Goal: Task Accomplishment & Management: Use online tool/utility

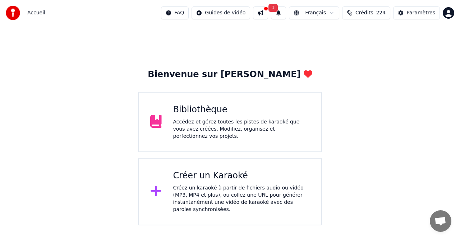
click at [222, 177] on div "Créer un Karaoké" at bounding box center [241, 175] width 137 height 11
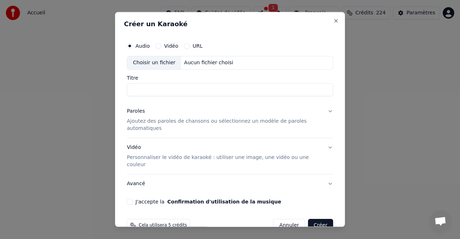
click at [187, 45] on button "URL" at bounding box center [187, 46] width 6 height 6
click at [326, 62] on button "button" at bounding box center [325, 62] width 14 height 13
type input "**********"
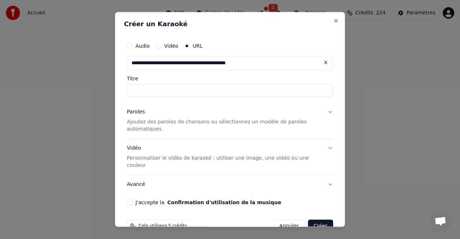
type input "**********"
click at [330, 148] on button "Vidéo Personnaliser le vidéo de karaoké : utiliser une image, une vidéo ou une …" at bounding box center [230, 157] width 206 height 36
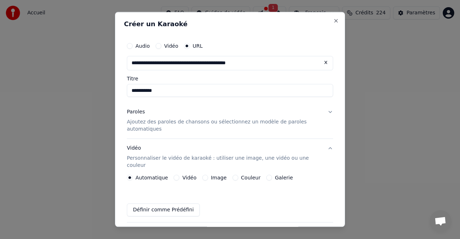
click at [247, 175] on label "Couleur" at bounding box center [250, 177] width 19 height 5
click at [238, 175] on button "Couleur" at bounding box center [235, 178] width 6 height 6
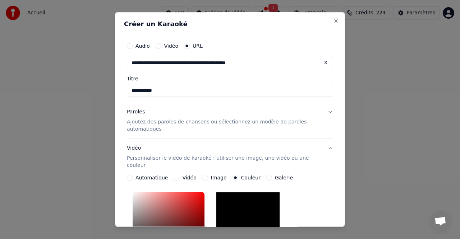
click at [330, 110] on button "Paroles Ajoutez des paroles de chansons ou sélectionnez un modèle de paroles au…" at bounding box center [230, 121] width 206 height 36
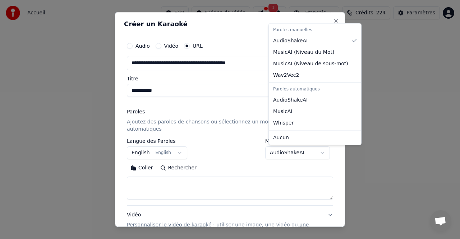
click at [296, 153] on body "**********" at bounding box center [230, 112] width 460 height 225
select select "**********"
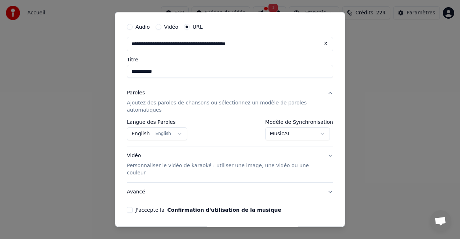
scroll to position [37, 0]
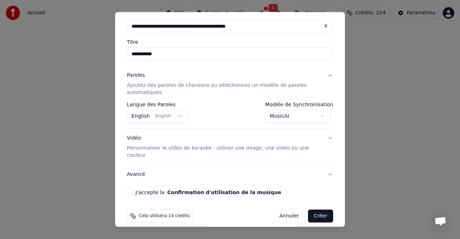
click at [129, 190] on button "J'accepte la Confirmation d'utilisation de la musique" at bounding box center [130, 193] width 6 height 6
click at [322, 210] on button "Créer" at bounding box center [320, 216] width 25 height 13
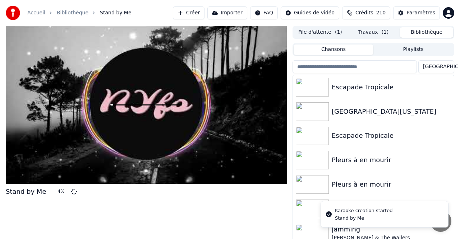
click at [428, 31] on button "Bibliothèque" at bounding box center [426, 32] width 53 height 10
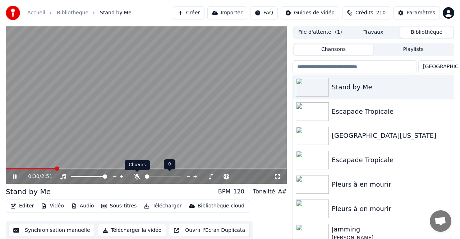
click at [136, 177] on icon at bounding box center [136, 177] width 7 height 6
click at [134, 177] on icon at bounding box center [136, 177] width 7 height 6
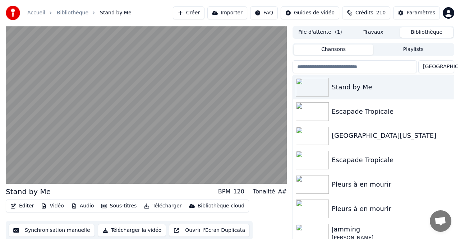
click at [83, 206] on button "Audio" at bounding box center [82, 206] width 29 height 10
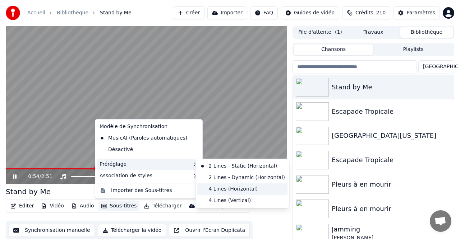
click at [240, 189] on div "4 Lines (Horizontal)" at bounding box center [242, 188] width 90 height 11
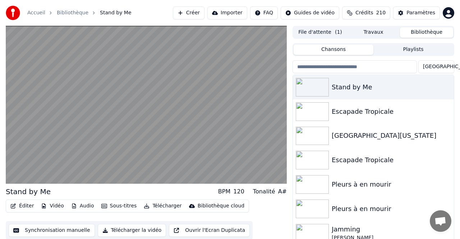
click at [163, 206] on button "Télécharger" at bounding box center [162, 206] width 43 height 10
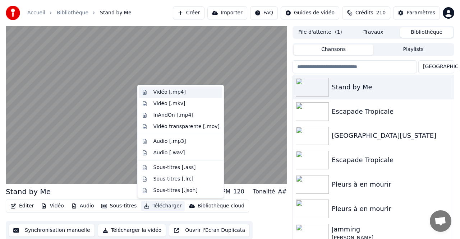
click at [167, 92] on div "Vidéo [.mp4]" at bounding box center [169, 92] width 32 height 7
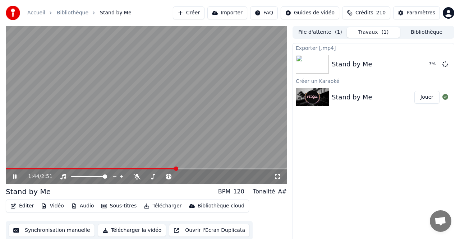
click at [425, 30] on button "Bibliothèque" at bounding box center [426, 32] width 53 height 10
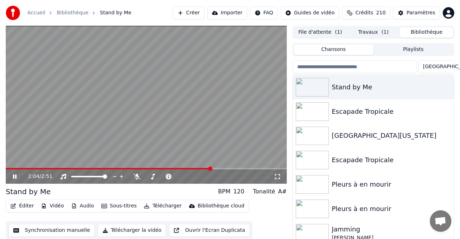
click at [15, 178] on icon at bounding box center [19, 177] width 17 height 6
click at [420, 30] on button "Bibliothèque" at bounding box center [426, 32] width 53 height 10
click at [312, 33] on button "File d'attente ( 1 )" at bounding box center [319, 32] width 53 height 10
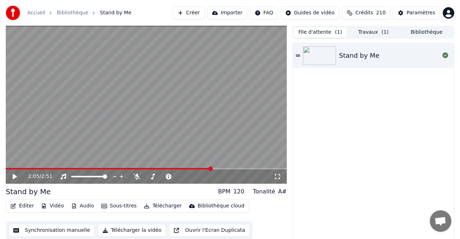
click at [359, 56] on div "Stand by Me" at bounding box center [359, 56] width 40 height 10
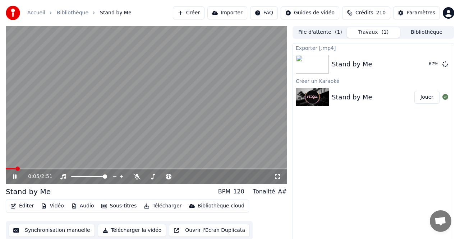
click at [370, 31] on button "Travaux ( 1 )" at bounding box center [372, 32] width 53 height 10
click at [15, 175] on icon at bounding box center [19, 177] width 17 height 6
click at [424, 63] on button "Afficher" at bounding box center [423, 64] width 32 height 13
click at [425, 64] on button "Afficher" at bounding box center [423, 64] width 32 height 13
click at [230, 12] on button "Importer" at bounding box center [227, 12] width 40 height 13
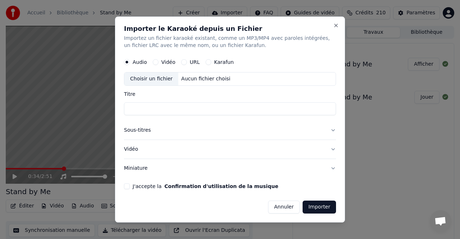
click at [185, 61] on button "URL" at bounding box center [184, 62] width 6 height 6
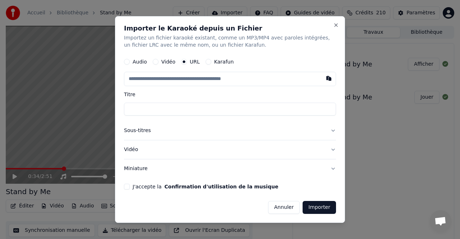
click at [328, 79] on button "button" at bounding box center [328, 78] width 14 height 13
type input "**********"
click at [210, 62] on div "Karafun" at bounding box center [219, 62] width 28 height 6
click at [210, 61] on div "Karafun" at bounding box center [219, 62] width 28 height 6
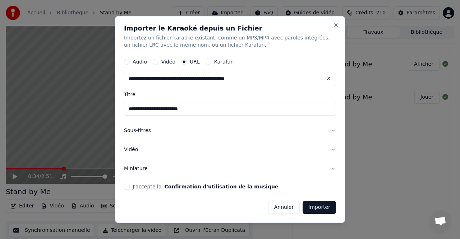
click at [207, 61] on button "Karafun" at bounding box center [208, 62] width 6 height 6
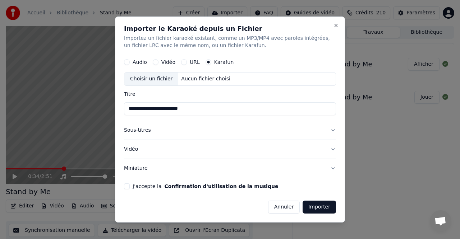
click at [183, 61] on button "URL" at bounding box center [184, 62] width 6 height 6
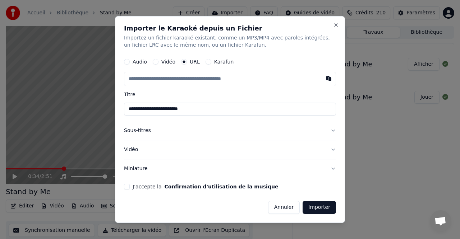
click at [327, 76] on button "button" at bounding box center [328, 78] width 14 height 13
type input "**********"
click at [332, 129] on button "Sous-titres" at bounding box center [230, 130] width 212 height 19
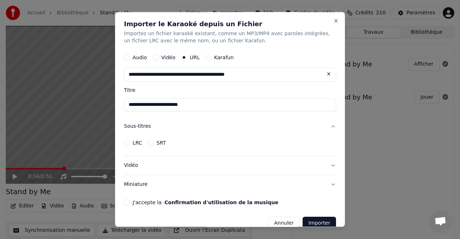
click at [332, 164] on button "Vidéo" at bounding box center [230, 165] width 212 height 19
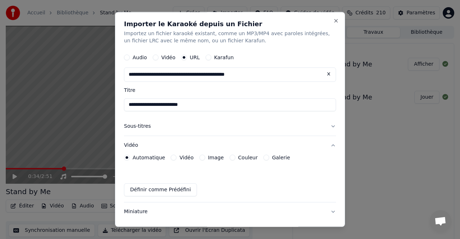
click at [245, 159] on label "Couleur" at bounding box center [247, 157] width 19 height 5
click at [235, 159] on button "Couleur" at bounding box center [232, 158] width 6 height 6
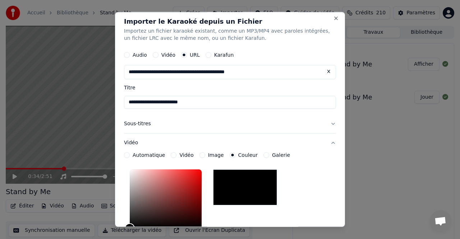
scroll to position [4, 0]
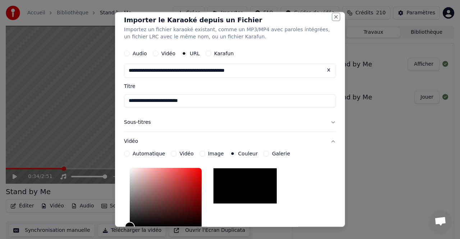
click at [335, 16] on button "Close" at bounding box center [336, 17] width 6 height 6
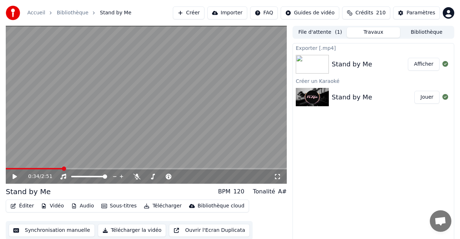
click at [196, 13] on button "Créer" at bounding box center [189, 12] width 32 height 13
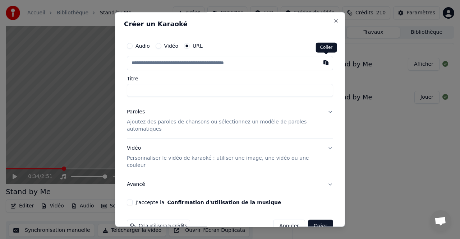
click at [325, 62] on button "button" at bounding box center [325, 62] width 14 height 13
type input "**********"
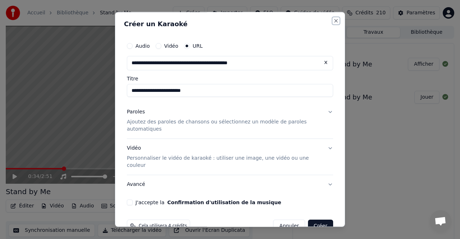
click at [335, 21] on button "Close" at bounding box center [336, 21] width 6 height 6
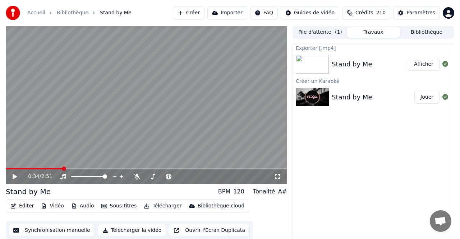
click at [231, 12] on button "Importer" at bounding box center [227, 12] width 40 height 13
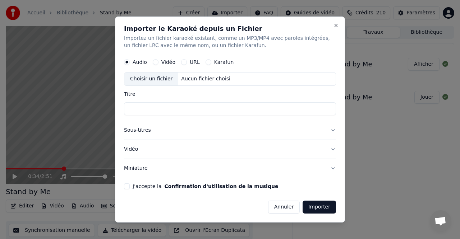
click at [185, 61] on button "URL" at bounding box center [184, 62] width 6 height 6
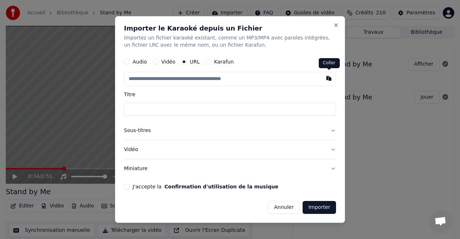
drag, startPoint x: 327, startPoint y: 79, endPoint x: 323, endPoint y: 87, distance: 9.2
click at [328, 79] on button "button" at bounding box center [328, 78] width 14 height 13
type input "**********"
click at [127, 187] on button "J'accepte la Confirmation d'utilisation de la musique" at bounding box center [127, 187] width 6 height 6
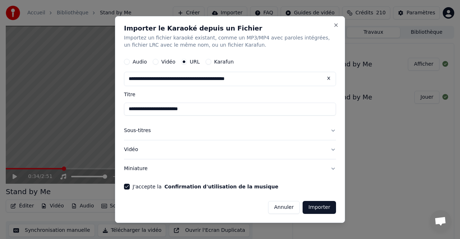
click at [319, 208] on button "Importer" at bounding box center [318, 207] width 33 height 13
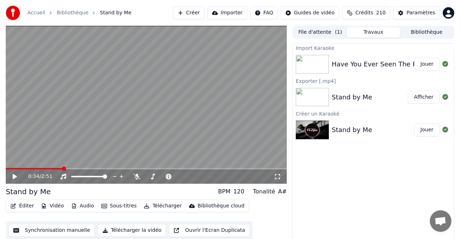
click at [429, 62] on button "Jouer" at bounding box center [426, 64] width 25 height 13
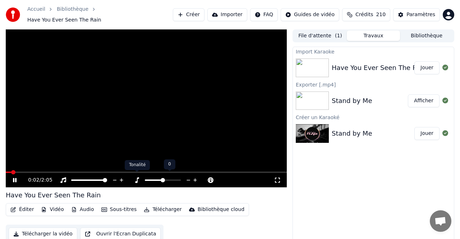
click at [137, 177] on icon at bounding box center [137, 180] width 4 height 6
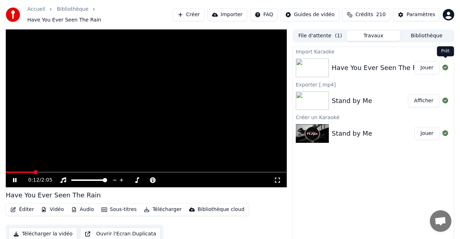
click at [444, 65] on icon at bounding box center [445, 68] width 6 height 6
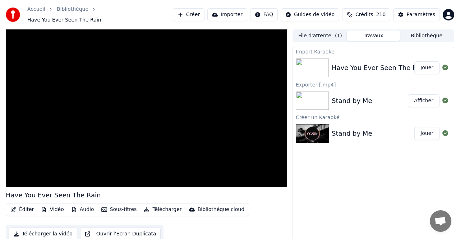
click at [419, 31] on button "Bibliothèque" at bounding box center [426, 36] width 53 height 10
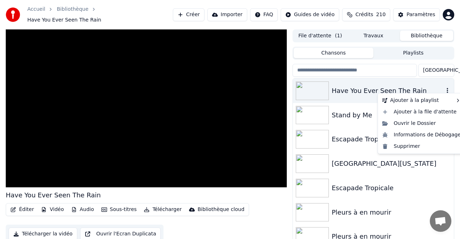
click at [448, 88] on icon "button" at bounding box center [446, 91] width 7 height 6
click at [412, 145] on div "Supprimer" at bounding box center [421, 146] width 84 height 11
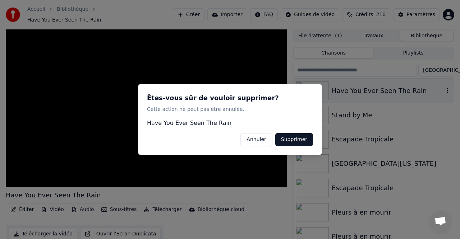
click at [295, 137] on button "Supprimer" at bounding box center [294, 139] width 38 height 13
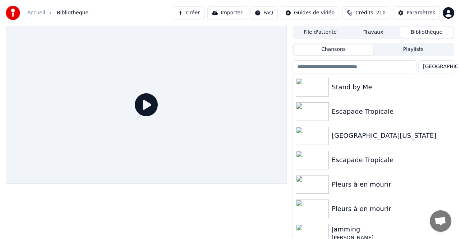
click at [202, 13] on button "Créer" at bounding box center [189, 12] width 32 height 13
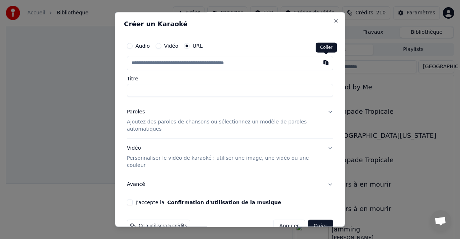
click at [324, 62] on button "button" at bounding box center [325, 62] width 14 height 13
type input "**********"
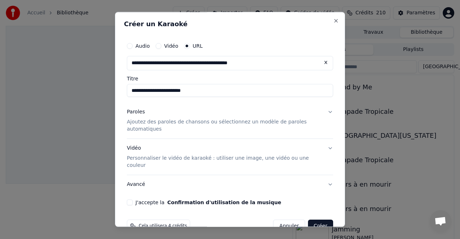
click at [330, 148] on button "Vidéo Personnaliser le vidéo de karaoké : utiliser une image, une vidéo ou une …" at bounding box center [230, 157] width 206 height 36
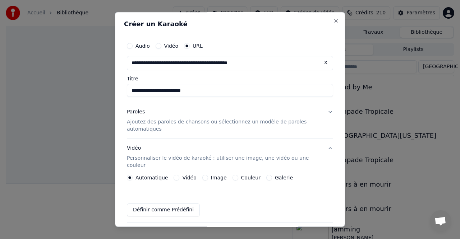
click at [330, 111] on button "Paroles Ajoutez des paroles de chansons ou sélectionnez un modèle de paroles au…" at bounding box center [230, 121] width 206 height 36
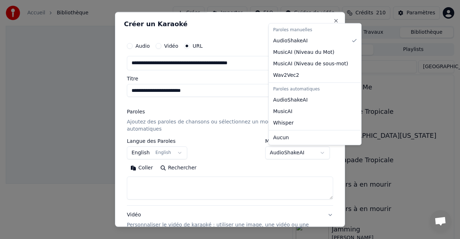
click at [296, 152] on body "**********" at bounding box center [230, 119] width 460 height 239
click at [309, 170] on body "**********" at bounding box center [230, 119] width 460 height 239
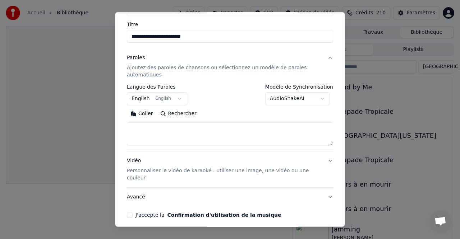
scroll to position [77, 0]
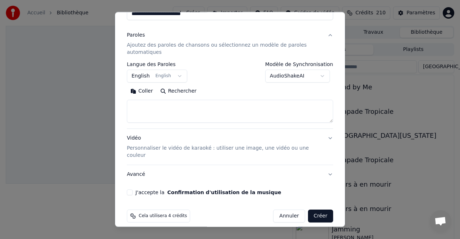
click at [128, 190] on button "J'accepte la Confirmation d'utilisation de la musique" at bounding box center [130, 193] width 6 height 6
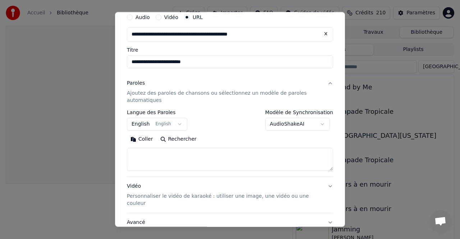
scroll to position [29, 0]
click at [181, 138] on button "Rechercher" at bounding box center [178, 138] width 43 height 11
type textarea "**********"
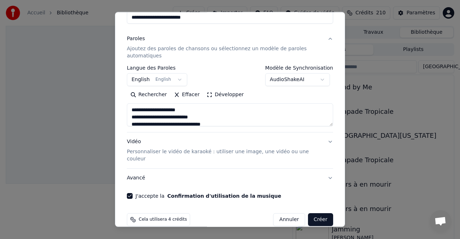
scroll to position [77, 0]
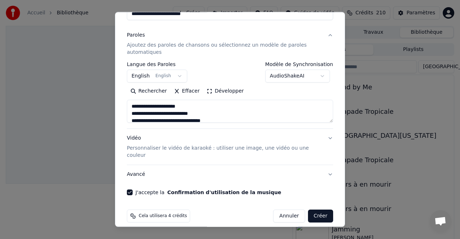
click at [265, 148] on p "Personnaliser le vidéo de karaoké : utiliser une image, une vidéo ou une couleur" at bounding box center [224, 152] width 195 height 14
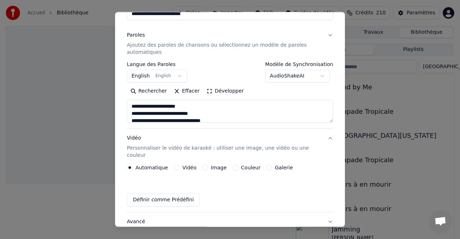
scroll to position [57, 0]
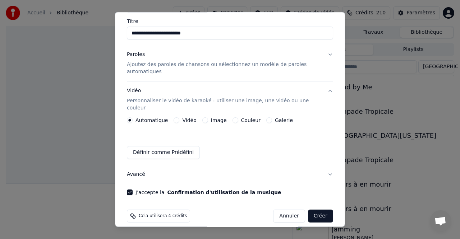
click at [245, 118] on label "Couleur" at bounding box center [250, 120] width 19 height 5
click at [238, 117] on button "Couleur" at bounding box center [235, 120] width 6 height 6
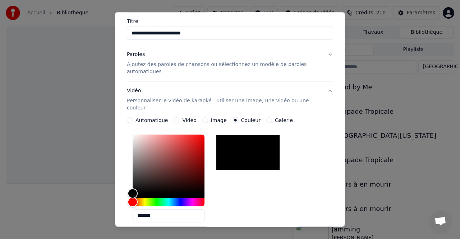
click at [303, 150] on div "*******" at bounding box center [230, 180] width 206 height 96
click at [303, 148] on div "*******" at bounding box center [230, 180] width 206 height 96
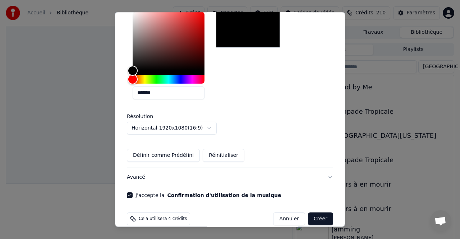
scroll to position [183, 0]
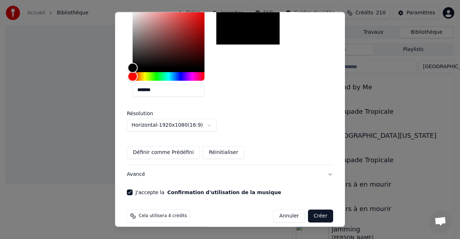
click at [320, 210] on button "Créer" at bounding box center [320, 216] width 25 height 13
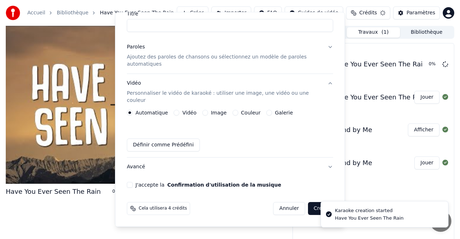
scroll to position [57, 0]
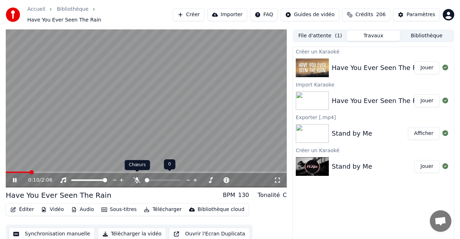
click at [138, 177] on icon at bounding box center [136, 180] width 7 height 6
click at [117, 207] on button "Sous-titres" at bounding box center [118, 210] width 41 height 10
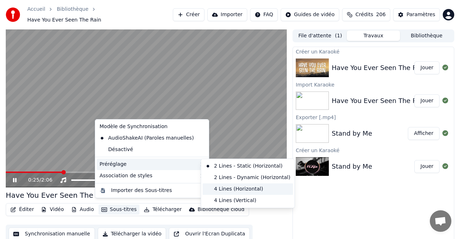
click at [244, 189] on div "4 Lines (Horizontal)" at bounding box center [247, 188] width 90 height 11
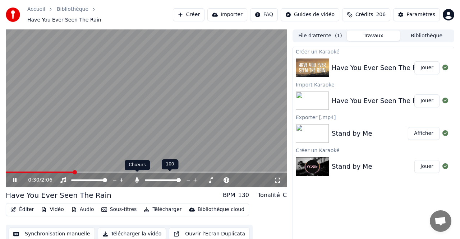
click at [137, 177] on icon at bounding box center [137, 180] width 4 height 6
click at [137, 177] on icon at bounding box center [136, 180] width 7 height 6
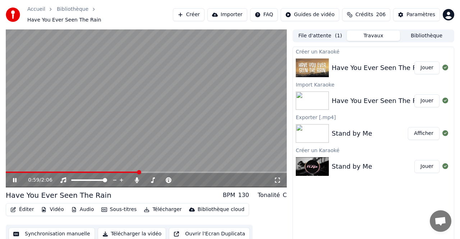
click at [84, 173] on div "0:59 / 2:06" at bounding box center [146, 180] width 281 height 14
click at [81, 172] on span at bounding box center [73, 172] width 135 height 1
click at [169, 205] on button "Télécharger" at bounding box center [162, 210] width 43 height 10
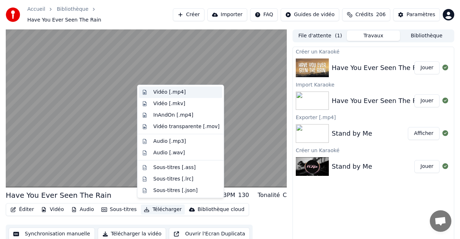
click at [164, 90] on div "Vidéo [.mp4]" at bounding box center [169, 92] width 32 height 7
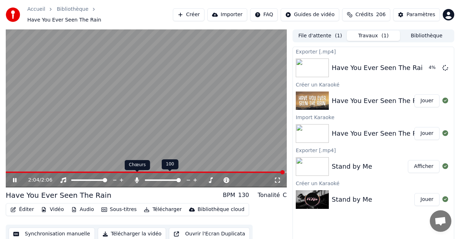
click at [137, 177] on icon at bounding box center [137, 180] width 4 height 6
click at [350, 98] on div "Have You Ever Seen The Rain" at bounding box center [378, 101] width 95 height 10
click at [395, 96] on div "Have You Ever Seen The Rain" at bounding box center [378, 101] width 95 height 10
click at [429, 96] on button "Jouer" at bounding box center [426, 100] width 25 height 13
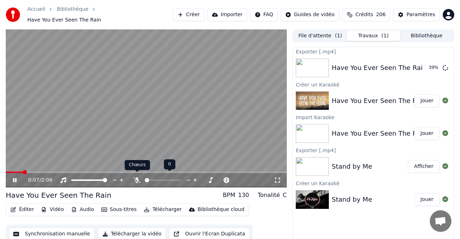
click at [136, 177] on icon at bounding box center [136, 180] width 7 height 6
click at [136, 177] on icon at bounding box center [137, 180] width 4 height 6
click at [136, 177] on icon at bounding box center [136, 180] width 7 height 6
click at [136, 177] on icon at bounding box center [137, 180] width 4 height 6
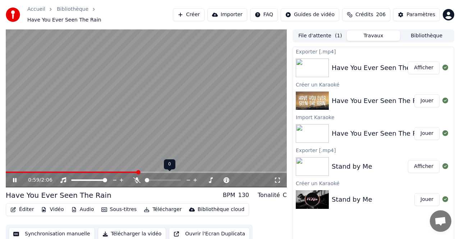
click at [136, 177] on icon at bounding box center [136, 180] width 7 height 6
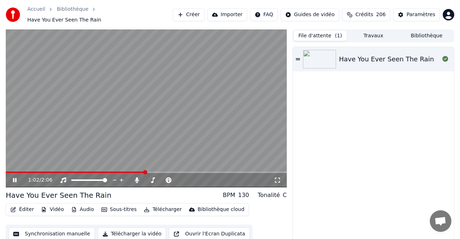
click at [321, 33] on button "File d'attente ( 1 )" at bounding box center [319, 36] width 53 height 10
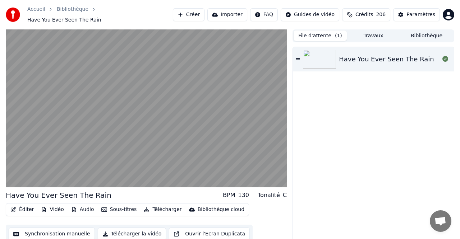
click at [425, 32] on button "Bibliothèque" at bounding box center [426, 36] width 53 height 10
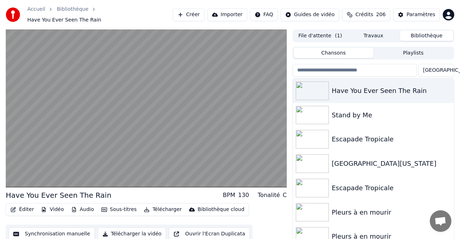
click at [316, 31] on button "File d'attente ( 1 )" at bounding box center [319, 36] width 53 height 10
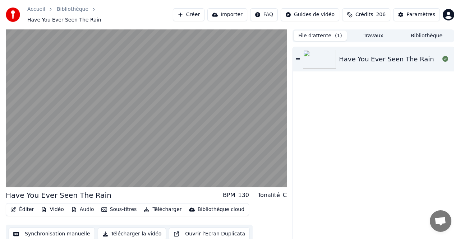
click at [350, 55] on div "Have You Ever Seen The Rain" at bounding box center [386, 59] width 95 height 10
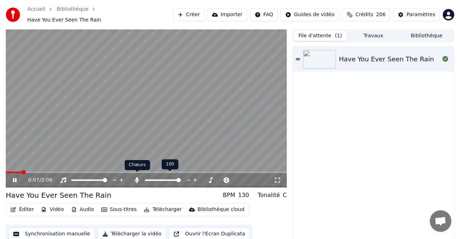
click at [135, 177] on icon at bounding box center [136, 180] width 7 height 6
click at [298, 57] on icon at bounding box center [297, 59] width 4 height 5
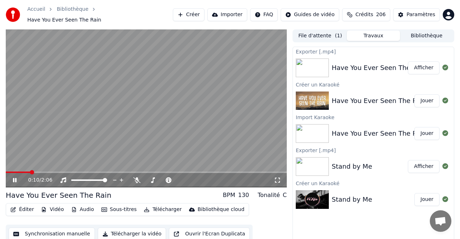
click at [373, 31] on button "Travaux" at bounding box center [372, 36] width 53 height 10
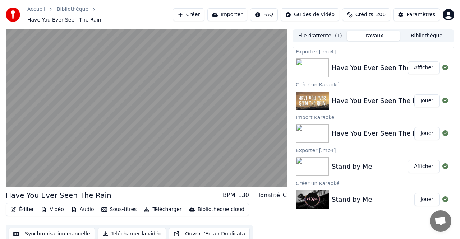
click at [424, 64] on button "Afficher" at bounding box center [423, 67] width 32 height 13
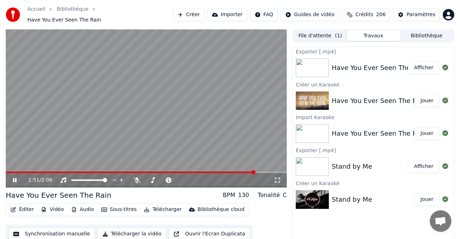
click at [14, 177] on icon at bounding box center [19, 180] width 17 height 6
click at [227, 11] on button "Importer" at bounding box center [227, 14] width 40 height 13
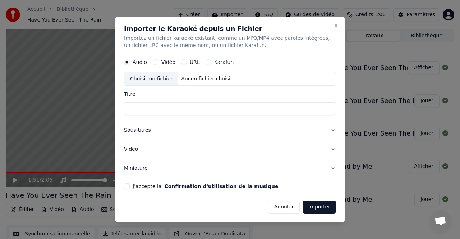
click at [183, 61] on button "URL" at bounding box center [184, 62] width 6 height 6
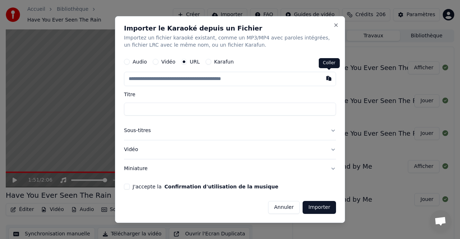
click at [328, 79] on button "button" at bounding box center [328, 78] width 14 height 13
type input "**********"
click at [141, 149] on button "Vidéo" at bounding box center [230, 149] width 212 height 19
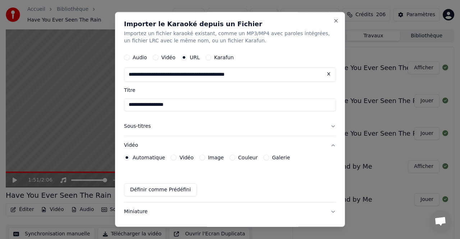
drag, startPoint x: 246, startPoint y: 158, endPoint x: 251, endPoint y: 165, distance: 8.8
click at [246, 158] on label "Couleur" at bounding box center [247, 157] width 19 height 5
click at [235, 158] on button "Couleur" at bounding box center [232, 158] width 6 height 6
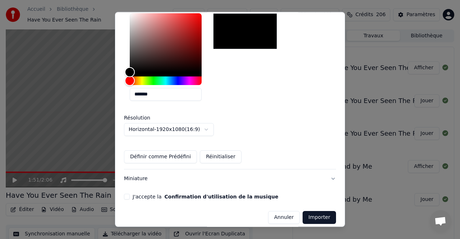
scroll to position [164, 0]
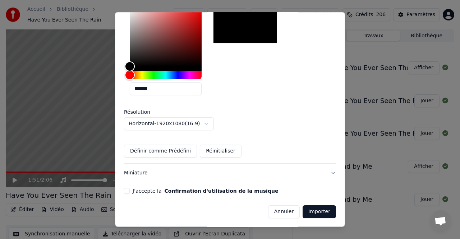
click at [128, 187] on form "**********" at bounding box center [230, 52] width 212 height 332
drag, startPoint x: 126, startPoint y: 191, endPoint x: 146, endPoint y: 192, distance: 20.1
click at [128, 191] on button "J'accepte la Confirmation d'utilisation de la musique" at bounding box center [127, 191] width 6 height 6
click at [324, 211] on button "Importer" at bounding box center [318, 211] width 33 height 13
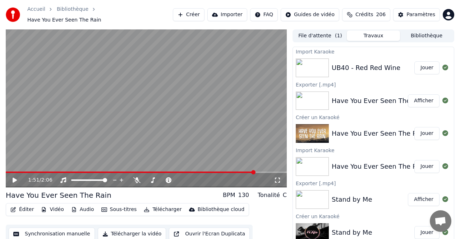
scroll to position [7, 0]
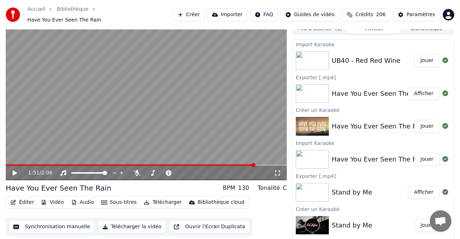
click at [423, 57] on button "Jouer" at bounding box center [426, 60] width 25 height 13
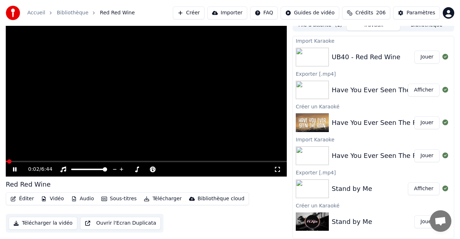
click at [34, 160] on video at bounding box center [146, 98] width 281 height 158
click at [36, 161] on span at bounding box center [146, 161] width 281 height 1
click at [14, 167] on icon at bounding box center [15, 169] width 4 height 5
click at [228, 13] on button "Importer" at bounding box center [227, 12] width 40 height 13
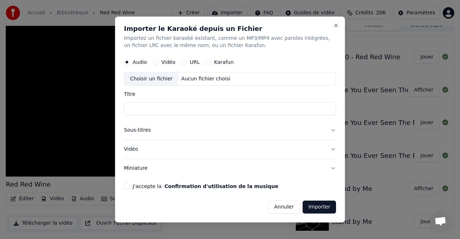
click at [184, 61] on button "URL" at bounding box center [184, 62] width 6 height 6
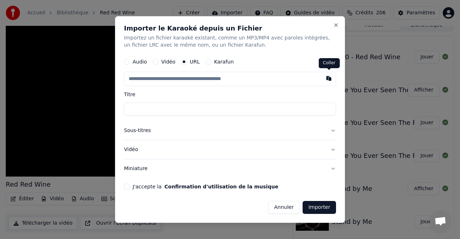
click at [327, 79] on button "button" at bounding box center [328, 78] width 14 height 13
type input "**********"
click at [127, 187] on button "J'accepte la Confirmation d'utilisation de la musique" at bounding box center [127, 187] width 6 height 6
click at [320, 206] on button "Importer" at bounding box center [318, 207] width 33 height 13
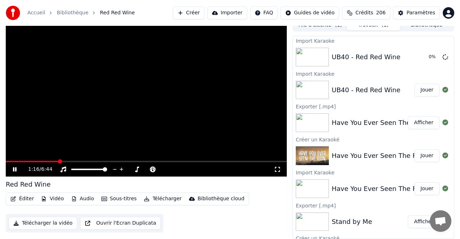
click at [15, 168] on icon at bounding box center [15, 169] width 4 height 4
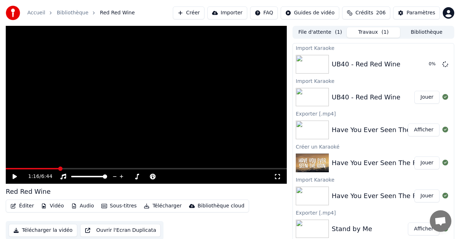
click at [367, 31] on button "Travaux ( 1 )" at bounding box center [372, 32] width 53 height 10
click at [327, 32] on button "File d'attente ( 1 )" at bounding box center [319, 32] width 53 height 10
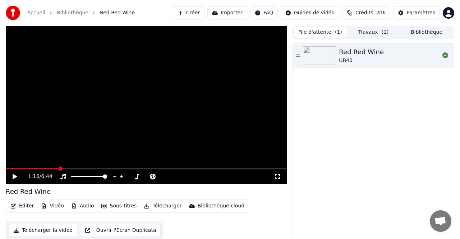
click at [422, 30] on button "Bibliothèque" at bounding box center [426, 32] width 53 height 10
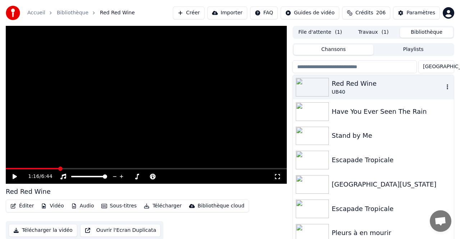
scroll to position [1, 0]
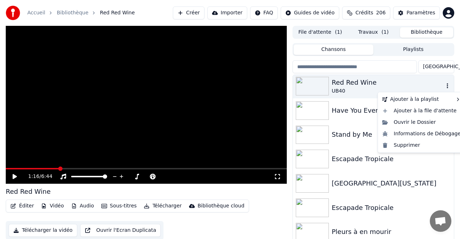
click at [448, 87] on icon "button" at bounding box center [446, 86] width 7 height 6
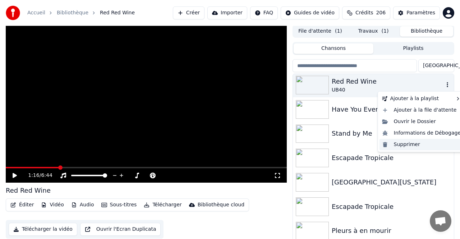
click at [406, 145] on div "Supprimer" at bounding box center [421, 144] width 84 height 11
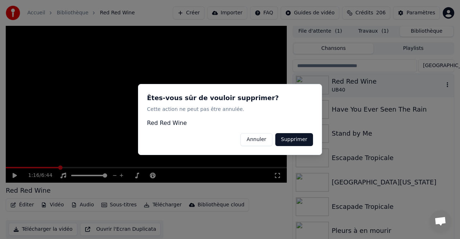
click at [300, 139] on button "Supprimer" at bounding box center [294, 139] width 38 height 13
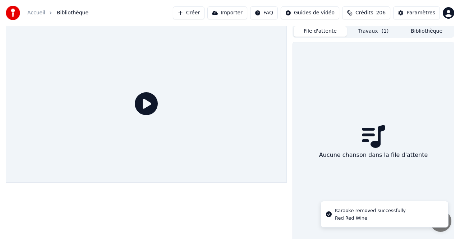
click at [327, 32] on button "File d'attente" at bounding box center [319, 31] width 53 height 10
click at [372, 31] on button "Travaux ( 1 )" at bounding box center [372, 31] width 53 height 10
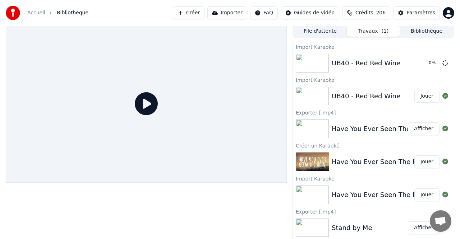
click at [427, 96] on button "Jouer" at bounding box center [426, 96] width 25 height 13
click at [426, 96] on button "Jouer" at bounding box center [426, 96] width 25 height 13
click at [421, 31] on button "Bibliothèque" at bounding box center [426, 31] width 53 height 10
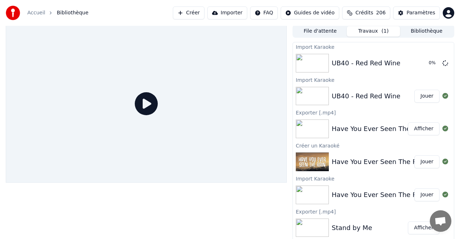
click at [374, 32] on button "Travaux ( 1 )" at bounding box center [372, 31] width 53 height 10
click at [371, 64] on div "UB40 - Red Red Wine" at bounding box center [365, 63] width 69 height 10
click at [226, 12] on button "Importer" at bounding box center [227, 12] width 40 height 13
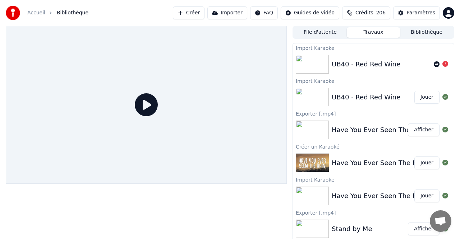
click at [229, 12] on button "Importer" at bounding box center [227, 12] width 40 height 13
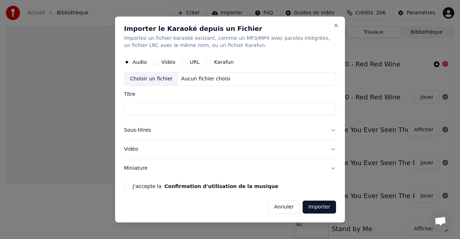
click at [183, 62] on button "URL" at bounding box center [184, 62] width 6 height 6
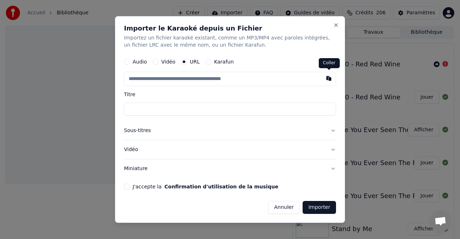
click at [327, 79] on button "button" at bounding box center [328, 78] width 14 height 13
type input "**********"
click at [130, 186] on div "J'accepte la Confirmation d'utilisation de la musique" at bounding box center [230, 187] width 212 height 6
click at [127, 186] on button "J'accepte la Confirmation d'utilisation de la musique" at bounding box center [127, 187] width 6 height 6
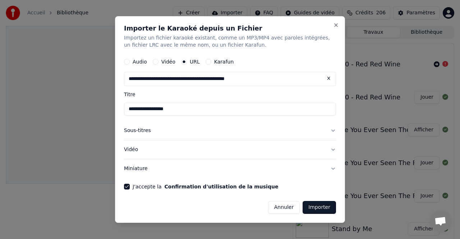
click at [322, 207] on button "Importer" at bounding box center [318, 207] width 33 height 13
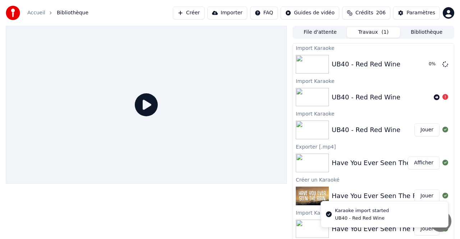
click at [145, 104] on icon at bounding box center [146, 104] width 23 height 23
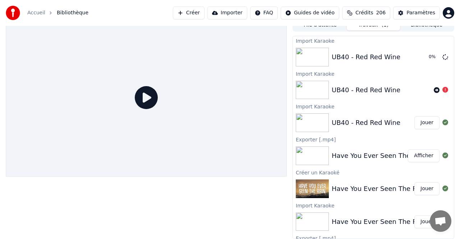
click at [427, 123] on button "Jouer" at bounding box center [426, 122] width 25 height 13
click at [424, 123] on button "Jouer" at bounding box center [426, 122] width 25 height 13
click at [425, 123] on button "Jouer" at bounding box center [426, 122] width 25 height 13
click at [424, 155] on button "Afficher" at bounding box center [423, 155] width 32 height 13
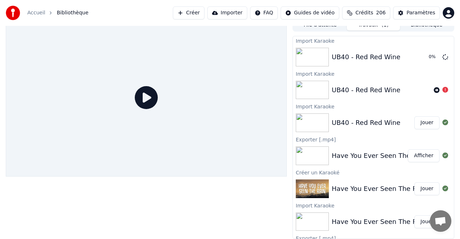
click at [424, 155] on button "Afficher" at bounding box center [423, 155] width 32 height 13
click at [37, 13] on link "Accueil" at bounding box center [36, 12] width 18 height 7
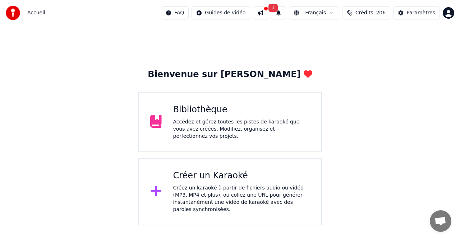
click at [274, 9] on span "1" at bounding box center [272, 8] width 9 height 8
click at [338, 34] on button "Mettre à Jour" at bounding box center [350, 35] width 45 height 13
click at [268, 10] on div at bounding box center [266, 8] width 4 height 4
click at [203, 110] on div "Bibliothèque" at bounding box center [241, 109] width 137 height 11
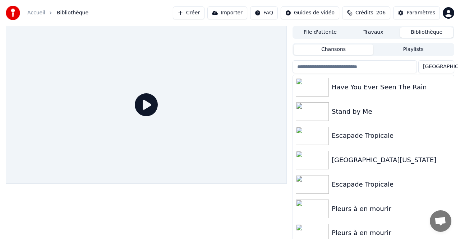
click at [419, 32] on button "Bibliothèque" at bounding box center [426, 32] width 53 height 10
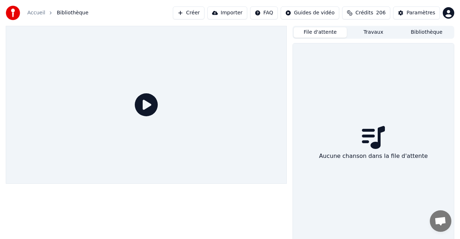
click at [323, 32] on button "File d'attente" at bounding box center [319, 32] width 53 height 10
click at [373, 30] on button "Travaux" at bounding box center [372, 32] width 53 height 10
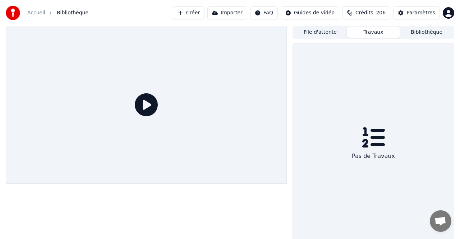
click at [317, 33] on button "File d'attente" at bounding box center [319, 32] width 53 height 10
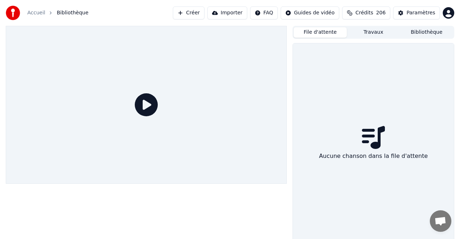
click at [229, 13] on button "Importer" at bounding box center [227, 12] width 40 height 13
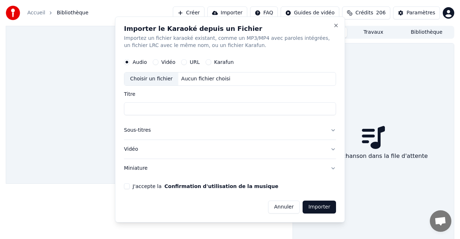
drag, startPoint x: 378, startPoint y: 60, endPoint x: 351, endPoint y: 49, distance: 29.7
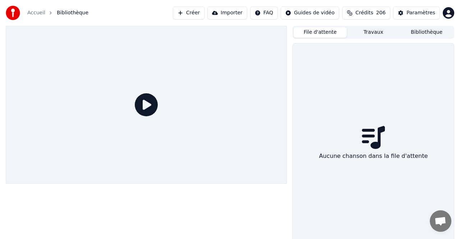
click at [420, 33] on button "Bibliothèque" at bounding box center [426, 32] width 53 height 10
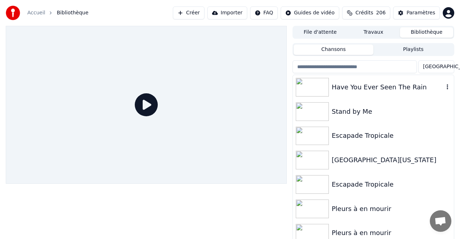
click at [344, 87] on div "Have You Ever Seen The Rain" at bounding box center [387, 87] width 112 height 10
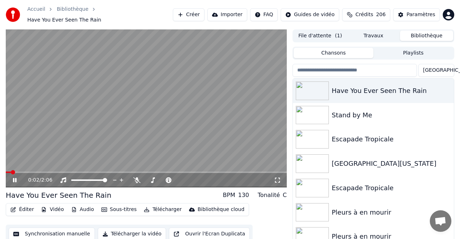
click at [229, 13] on button "Importer" at bounding box center [227, 14] width 40 height 13
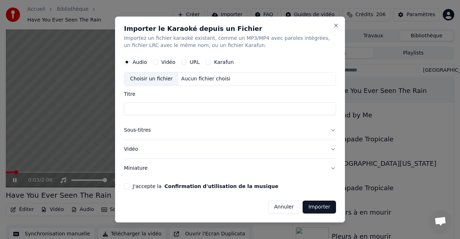
click at [185, 61] on button "URL" at bounding box center [184, 62] width 6 height 6
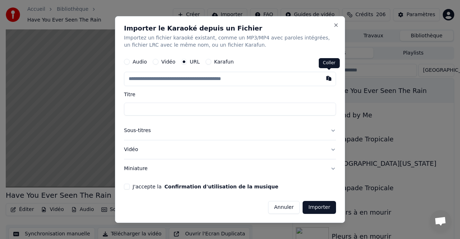
click at [330, 79] on button "button" at bounding box center [328, 78] width 14 height 13
type input "**********"
click at [126, 185] on button "J'accepte la Confirmation d'utilisation de la musique" at bounding box center [127, 187] width 6 height 6
click at [317, 207] on button "Importer" at bounding box center [318, 207] width 33 height 13
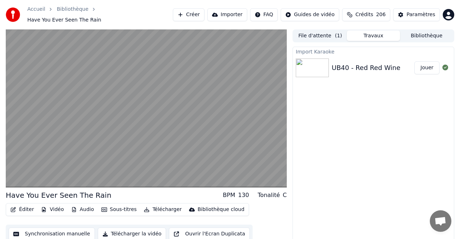
click at [424, 64] on button "Jouer" at bounding box center [426, 67] width 25 height 13
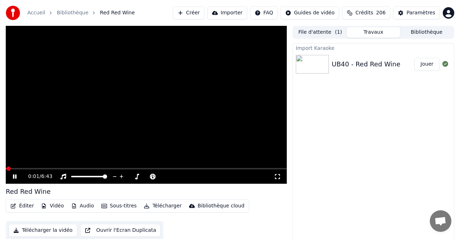
click at [28, 169] on div "0:01 / 6:43" at bounding box center [146, 176] width 281 height 14
click at [15, 170] on div "0:01 / 6:43" at bounding box center [146, 176] width 281 height 14
click at [34, 169] on span at bounding box center [36, 169] width 4 height 4
click at [34, 168] on span at bounding box center [36, 169] width 4 height 4
click at [51, 167] on video at bounding box center [146, 105] width 281 height 158
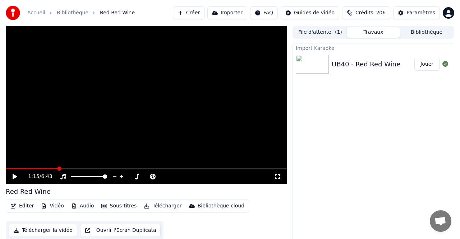
click at [58, 168] on span at bounding box center [146, 168] width 281 height 1
click at [56, 170] on span at bounding box center [58, 169] width 4 height 4
click at [15, 175] on icon at bounding box center [19, 177] width 17 height 6
click at [136, 176] on icon at bounding box center [136, 177] width 7 height 6
click at [136, 177] on icon at bounding box center [136, 177] width 7 height 6
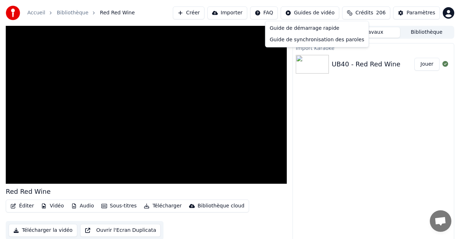
click at [307, 11] on html "Accueil Bibliothèque Red Red Wine Créer Importer FAQ Guides de vidéo Crédits 20…" at bounding box center [230, 119] width 460 height 239
click at [234, 13] on html "Accueil Bibliothèque Red Red Wine Créer Importer FAQ Guides de vidéo Crédits 20…" at bounding box center [230, 119] width 460 height 239
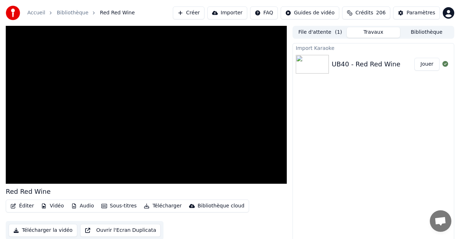
click at [193, 11] on button "Créer" at bounding box center [189, 12] width 32 height 13
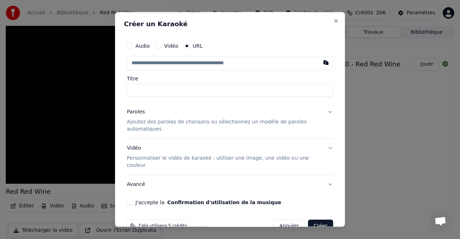
click at [326, 62] on button "button" at bounding box center [325, 62] width 14 height 13
type input "**********"
click at [130, 200] on button "J'accepte la Confirmation d'utilisation de la musique" at bounding box center [130, 203] width 6 height 6
click at [330, 147] on button "Vidéo Personnaliser le vidéo de karaoké : utiliser une image, une vidéo ou une …" at bounding box center [230, 157] width 206 height 36
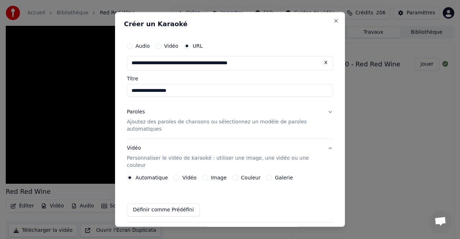
scroll to position [48, 0]
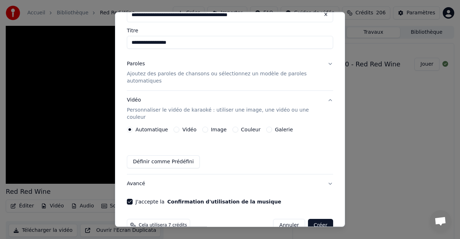
click at [329, 99] on button "Vidéo Personnaliser le vidéo de karaoké : utiliser une image, une vidéo ou une …" at bounding box center [230, 109] width 206 height 36
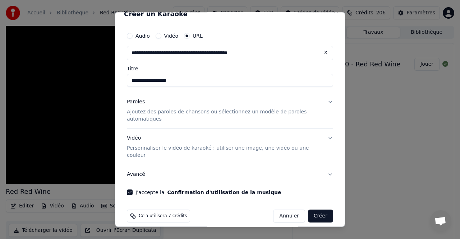
click at [330, 101] on button "Paroles Ajoutez des paroles de chansons ou sélectionnez un modèle de paroles au…" at bounding box center [230, 111] width 206 height 36
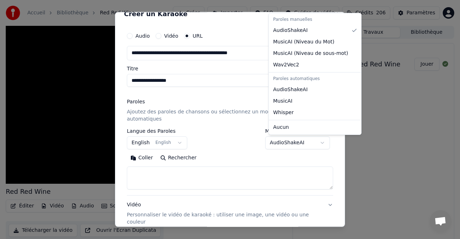
click at [303, 143] on body "**********" at bounding box center [230, 119] width 460 height 239
select select "**********"
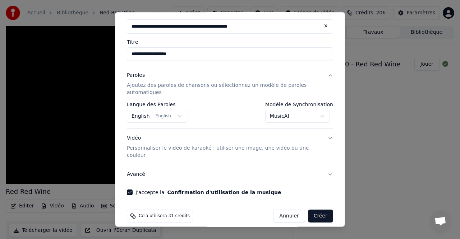
scroll to position [0, 0]
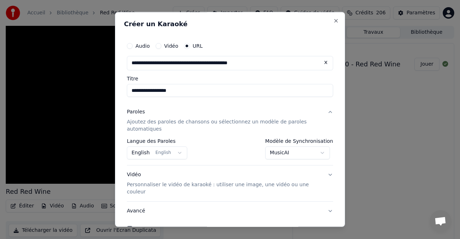
click at [325, 63] on button at bounding box center [325, 62] width 14 height 13
click at [335, 20] on button "Close" at bounding box center [336, 21] width 6 height 6
select select "**********"
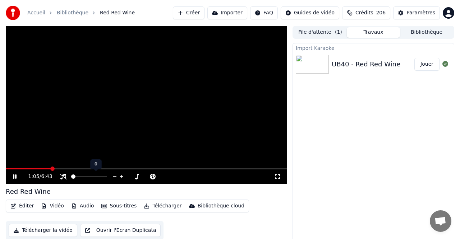
click at [71, 178] on span at bounding box center [73, 176] width 4 height 4
click at [114, 180] on div "1:05 / 6:43" at bounding box center [146, 176] width 281 height 14
click at [14, 176] on icon at bounding box center [19, 177] width 17 height 6
click at [424, 31] on button "Bibliothèque" at bounding box center [426, 32] width 53 height 10
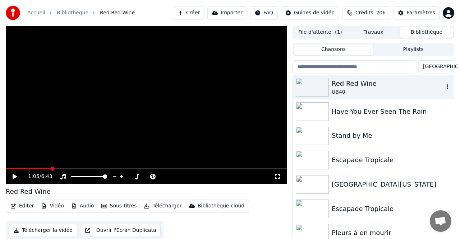
click at [448, 85] on icon "button" at bounding box center [446, 87] width 7 height 6
click at [231, 11] on button "Importer" at bounding box center [227, 12] width 40 height 13
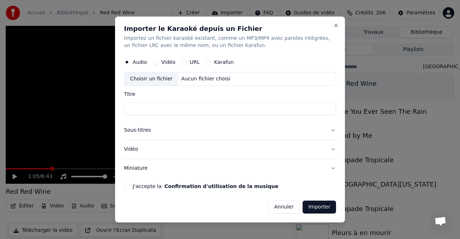
click at [186, 60] on div "URL" at bounding box center [190, 62] width 19 height 6
click at [184, 60] on button "URL" at bounding box center [184, 62] width 6 height 6
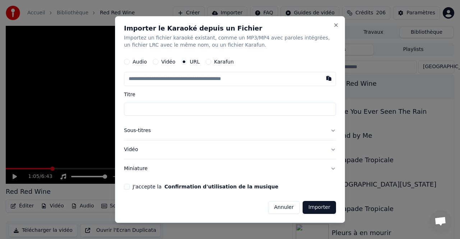
click at [328, 78] on button "button" at bounding box center [328, 78] width 14 height 13
type input "**********"
click at [332, 130] on button "Sous-titres" at bounding box center [230, 130] width 212 height 19
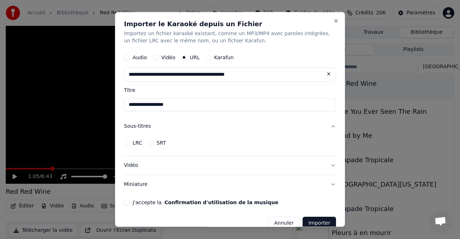
click at [137, 142] on label "LRC" at bounding box center [137, 142] width 10 height 5
click at [130, 142] on button "LRC" at bounding box center [127, 143] width 6 height 6
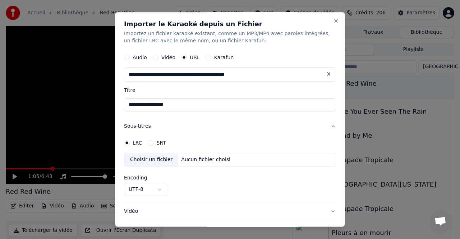
click at [160, 142] on label "SRT" at bounding box center [161, 142] width 9 height 5
click at [154, 142] on button "SRT" at bounding box center [151, 143] width 6 height 6
click at [160, 143] on label "SRT" at bounding box center [161, 142] width 9 height 5
click at [154, 143] on button "SRT" at bounding box center [151, 143] width 6 height 6
click at [334, 125] on button "Sous-titres" at bounding box center [230, 126] width 212 height 19
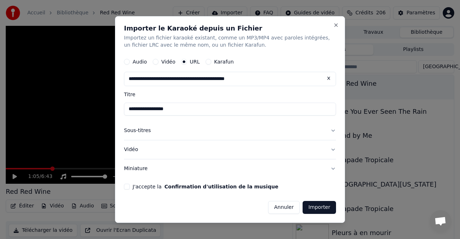
click at [333, 149] on button "Vidéo" at bounding box center [230, 149] width 212 height 19
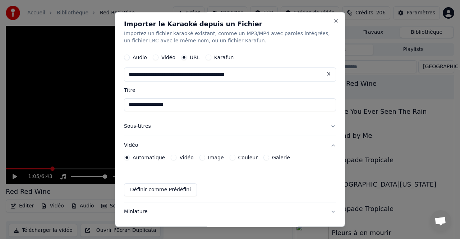
click at [331, 144] on button "Vidéo" at bounding box center [230, 145] width 212 height 19
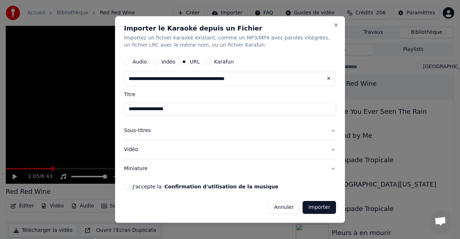
click at [127, 185] on button "J'accepte la Confirmation d'utilisation de la musique" at bounding box center [127, 187] width 6 height 6
click at [334, 24] on button "Close" at bounding box center [336, 25] width 6 height 6
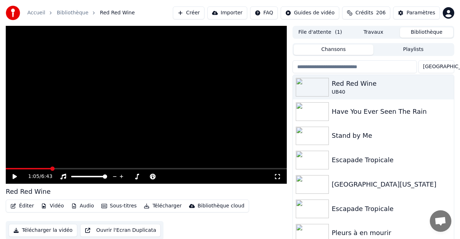
scroll to position [15, 0]
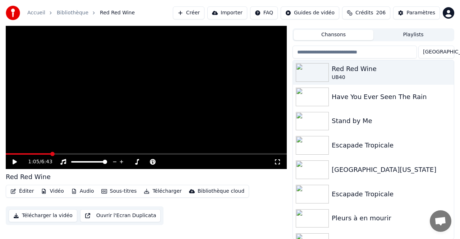
click at [120, 190] on button "Sous-titres" at bounding box center [118, 191] width 41 height 10
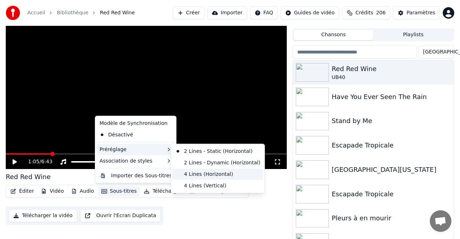
click at [211, 173] on div "4 Lines (Horizontal)" at bounding box center [217, 173] width 90 height 11
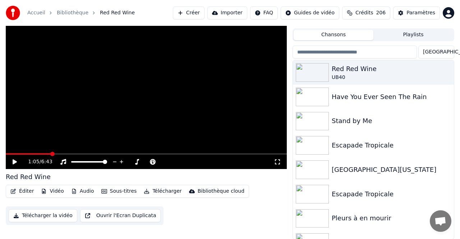
click at [16, 161] on icon at bounding box center [15, 161] width 4 height 5
click at [16, 161] on icon at bounding box center [15, 162] width 4 height 4
